Goal: Transaction & Acquisition: Purchase product/service

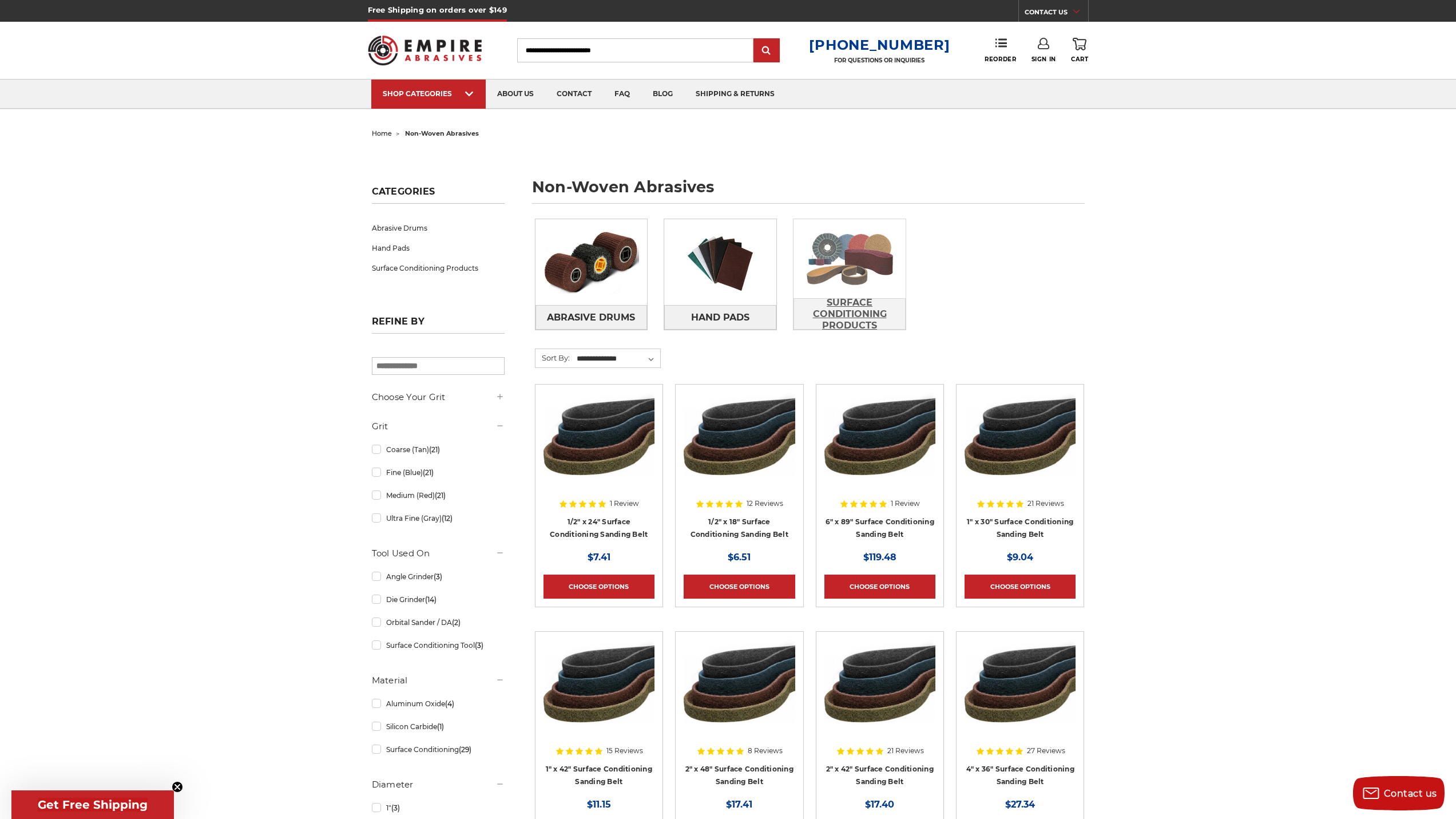
click at [829, 316] on span "Surface Conditioning Products" at bounding box center [849, 314] width 111 height 43
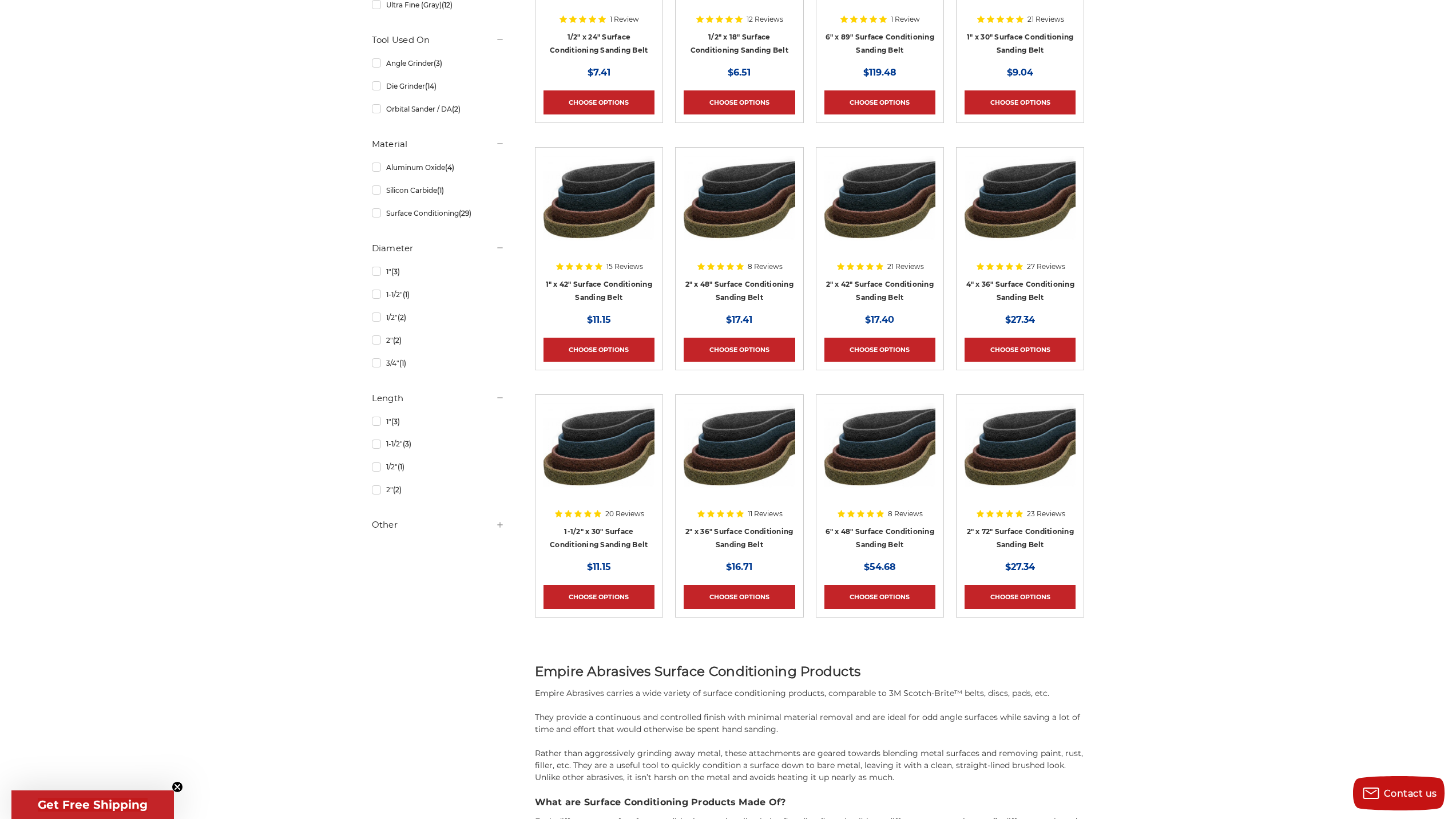
scroll to position [401, 0]
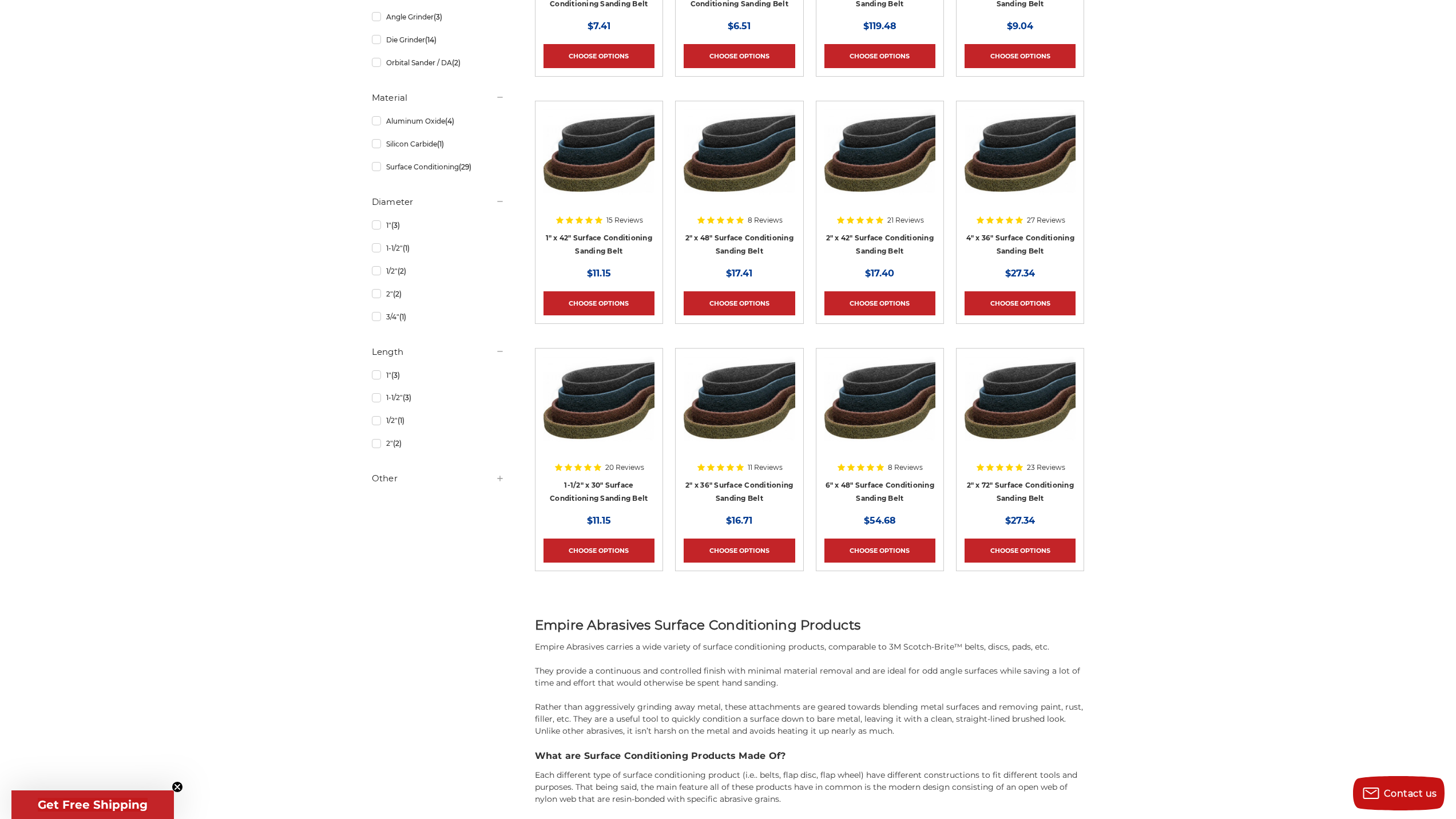
click at [394, 485] on h5 "Other" at bounding box center [438, 479] width 133 height 14
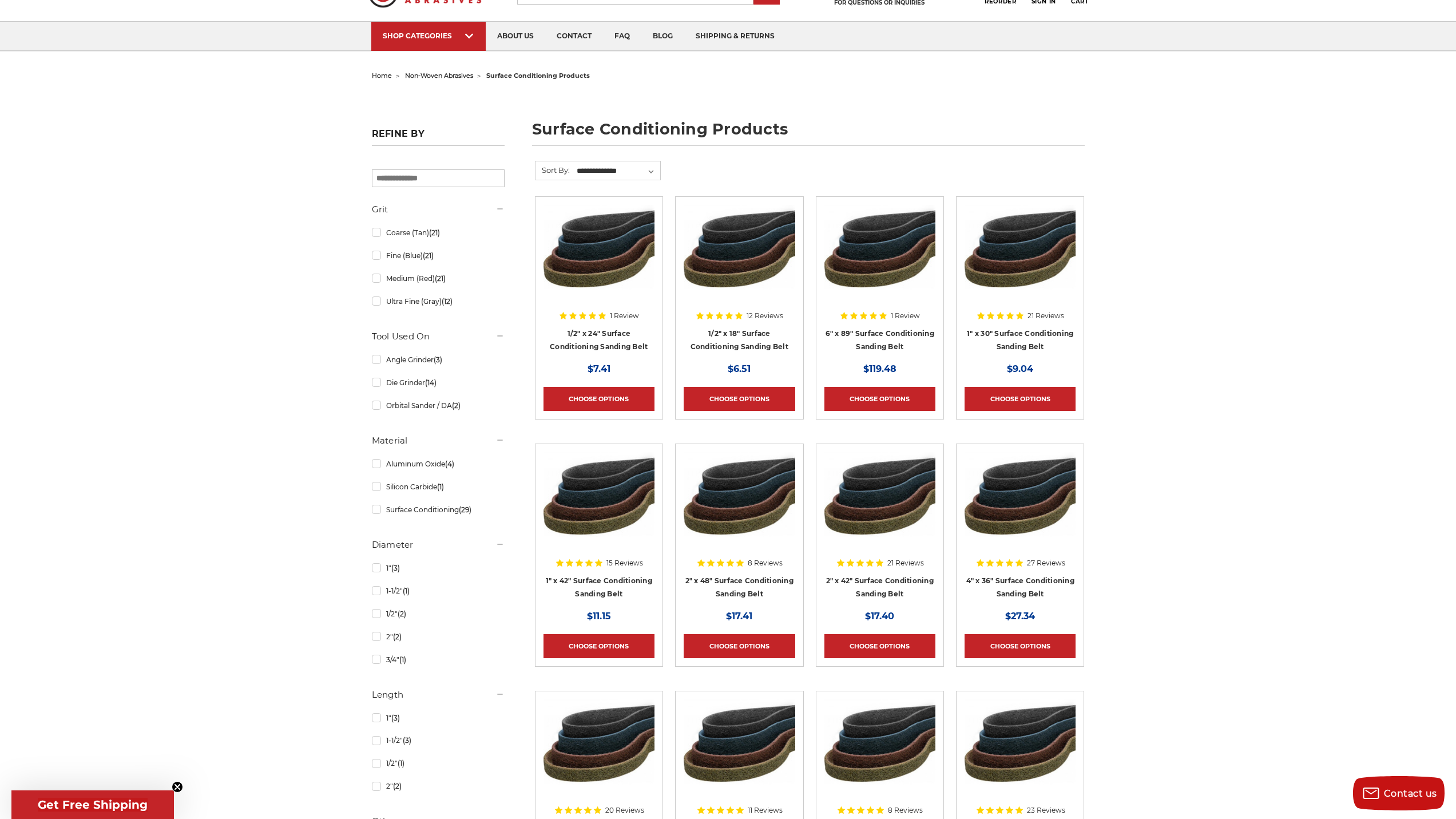
scroll to position [57, 0]
click at [448, 79] on span "non-woven abrasives" at bounding box center [439, 76] width 68 height 8
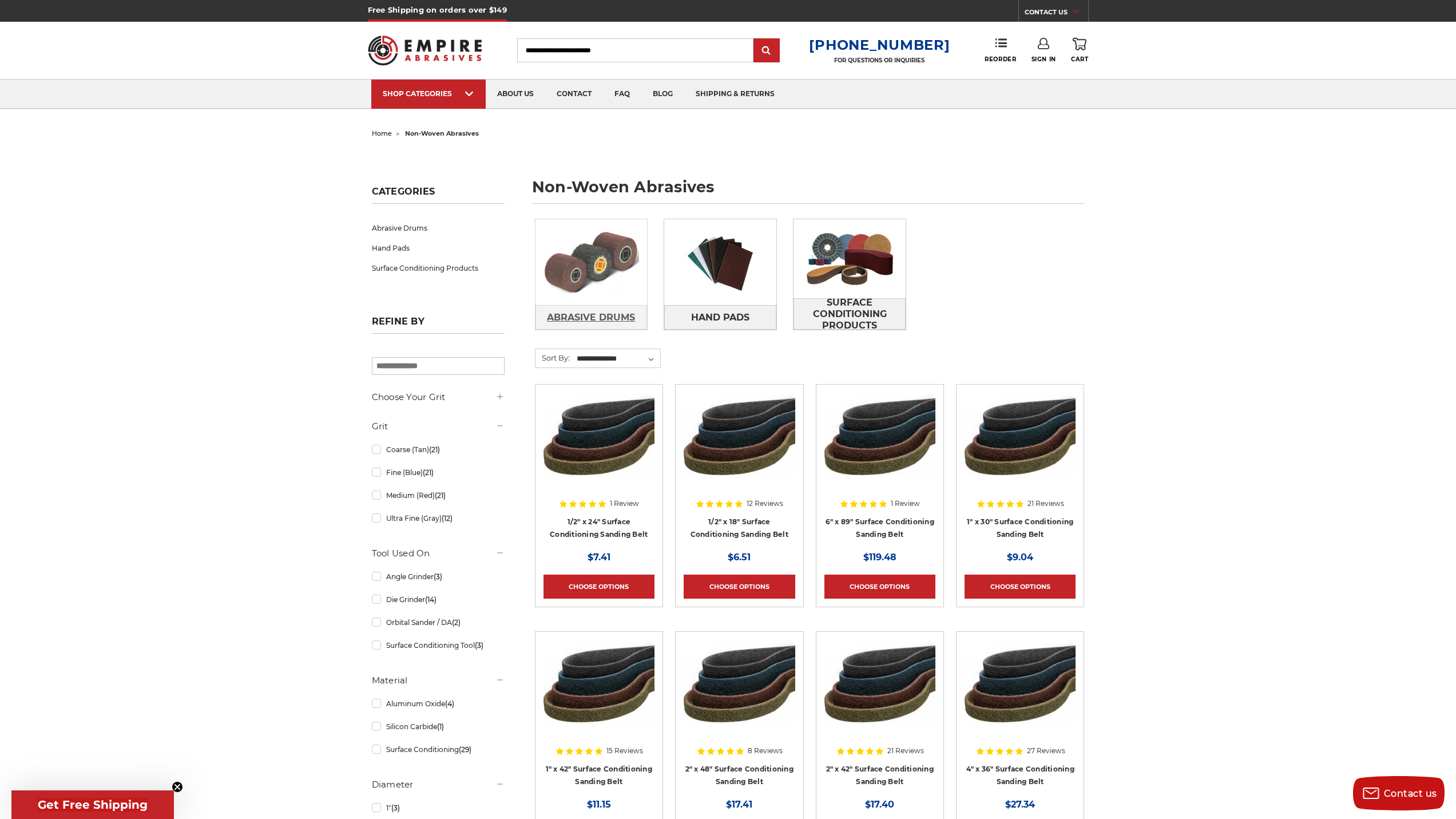
click at [593, 309] on span "Abrasive Drums" at bounding box center [591, 317] width 88 height 19
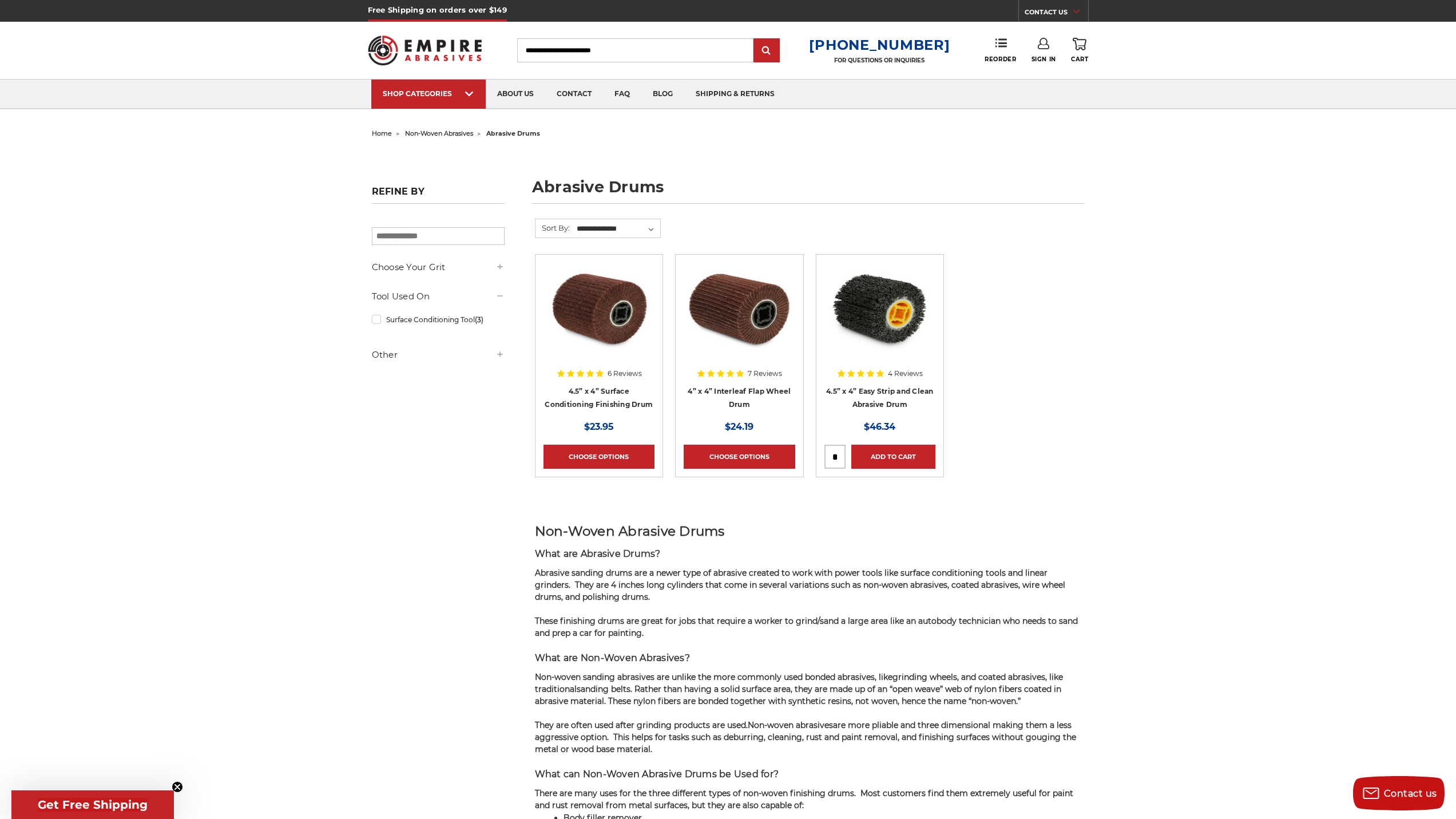
click at [449, 136] on span "non-woven abrasives" at bounding box center [439, 133] width 68 height 8
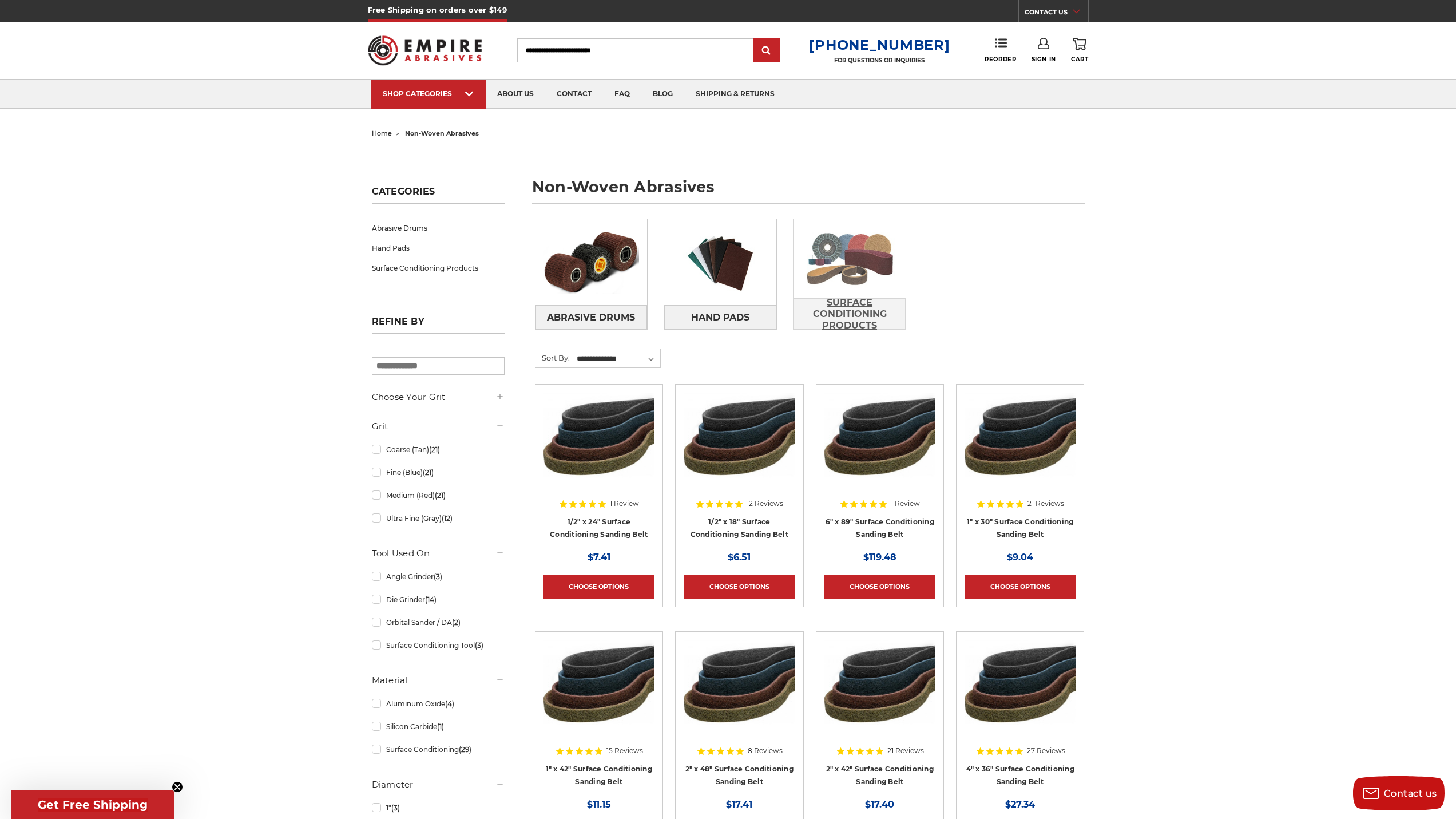
click at [851, 325] on span "Surface Conditioning Products" at bounding box center [849, 314] width 111 height 43
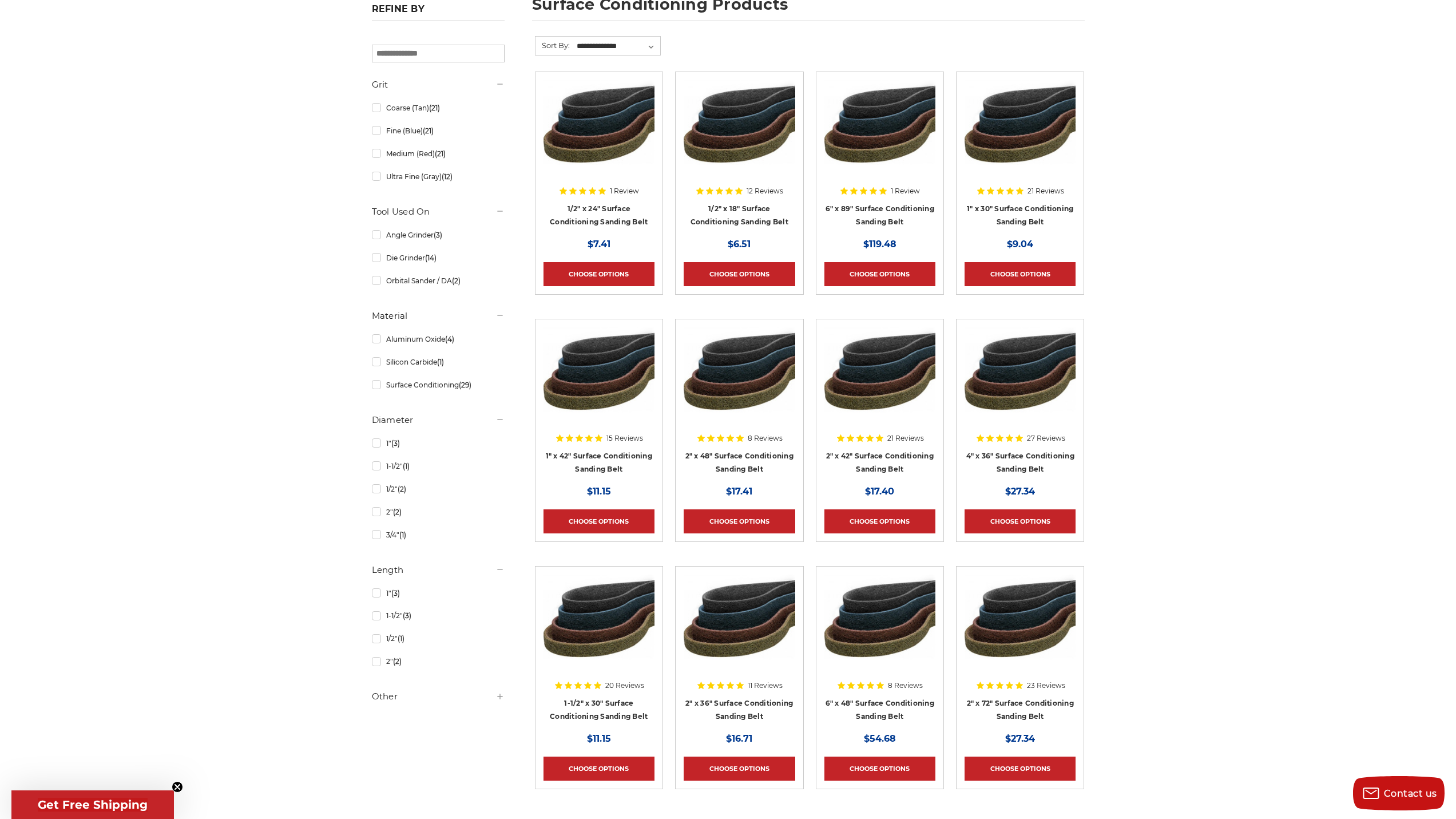
scroll to position [172, 0]
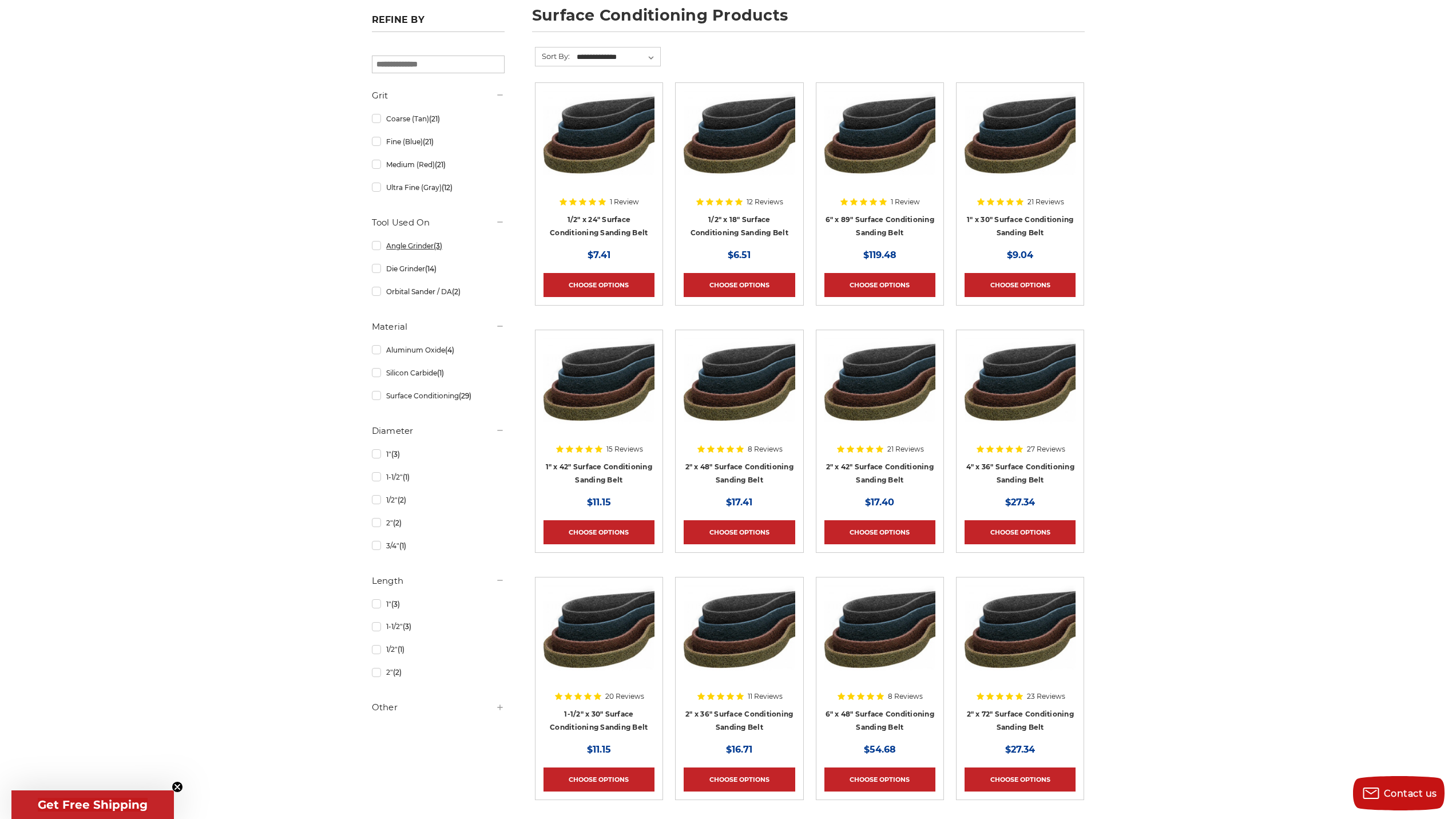
click at [412, 249] on link "Angle Grinder (3)" at bounding box center [438, 246] width 133 height 20
